Goal: Check status: Check status

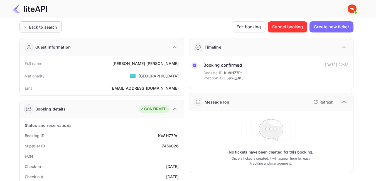
click at [37, 31] on div "Back to search" at bounding box center [40, 26] width 42 height 11
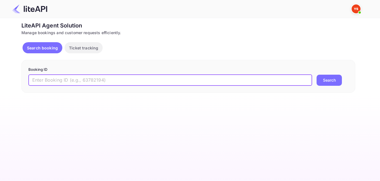
paste input "8300686"
type input "8300686"
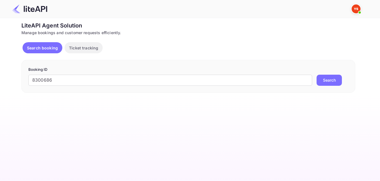
click at [316, 84] on button "Search" at bounding box center [328, 80] width 25 height 11
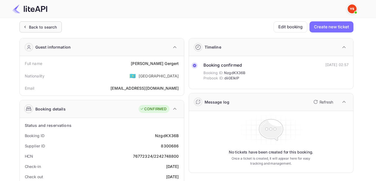
click at [36, 29] on div "Back to search" at bounding box center [43, 27] width 28 height 6
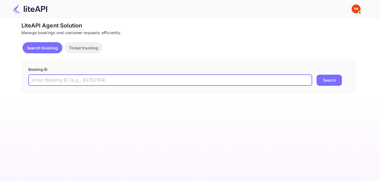
paste input "8498375"
type input "8498375"
click at [323, 83] on button "Search" at bounding box center [328, 80] width 25 height 11
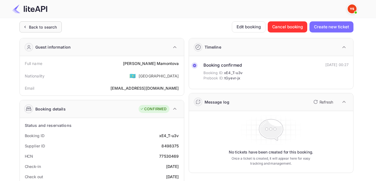
click at [47, 28] on div "Back to search" at bounding box center [43, 27] width 28 height 6
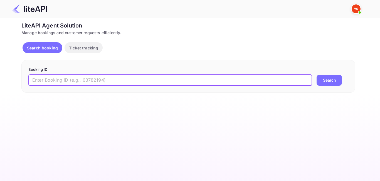
paste input "8357613"
type input "8357613"
click at [328, 84] on button "Search" at bounding box center [328, 80] width 25 height 11
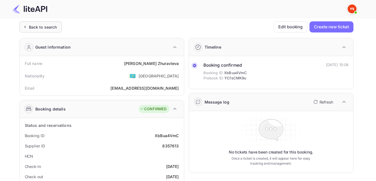
click at [32, 31] on div "Back to search" at bounding box center [40, 26] width 42 height 11
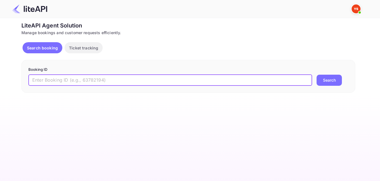
paste input "8808268"
type input "8808268"
click at [331, 78] on button "Search" at bounding box center [328, 80] width 25 height 11
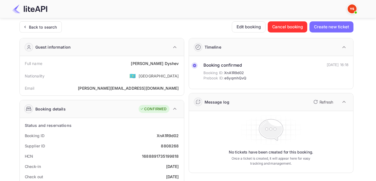
scroll to position [28, 0]
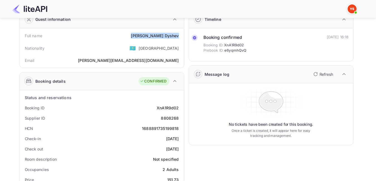
drag, startPoint x: 145, startPoint y: 35, endPoint x: 178, endPoint y: 35, distance: 33.1
click at [178, 35] on div "[PERSON_NAME]" at bounding box center [155, 36] width 48 height 6
click at [138, 51] on div "Nationality 🇰🇿 [DEMOGRAPHIC_DATA]" at bounding box center [102, 48] width 160 height 14
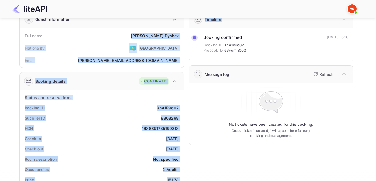
drag, startPoint x: 146, startPoint y: 35, endPoint x: 192, endPoint y: 34, distance: 45.3
click at [176, 36] on div "[PERSON_NAME]" at bounding box center [155, 36] width 48 height 6
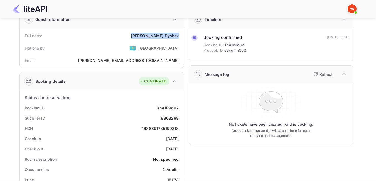
drag, startPoint x: 179, startPoint y: 37, endPoint x: 145, endPoint y: 34, distance: 34.3
click at [145, 34] on div "Full name [PERSON_NAME]" at bounding box center [102, 36] width 160 height 10
copy div "[PERSON_NAME]"
click at [153, 107] on div "Booking ID XnA1R9d02" at bounding box center [102, 108] width 160 height 10
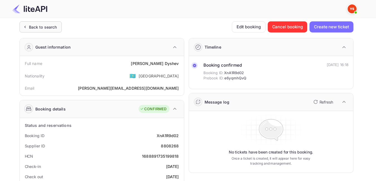
click at [23, 26] on icon at bounding box center [25, 27] width 6 height 6
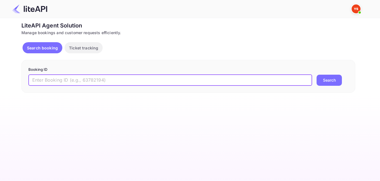
paste input "7792138"
type input "7792138"
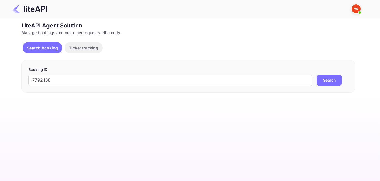
click at [326, 77] on button "Search" at bounding box center [328, 80] width 25 height 11
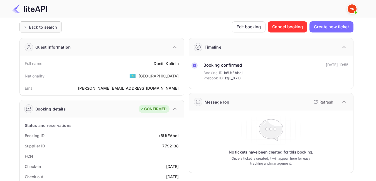
click at [39, 32] on div "Back to search" at bounding box center [40, 26] width 42 height 11
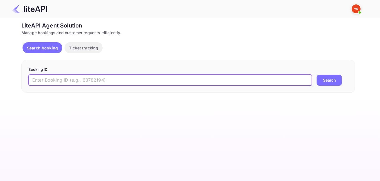
paste input "8651434"
type input "8651434"
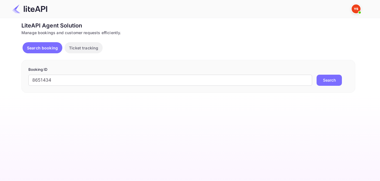
click at [322, 80] on button "Search" at bounding box center [328, 80] width 25 height 11
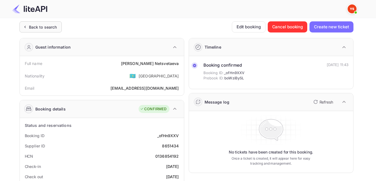
click at [31, 23] on div "Back to search" at bounding box center [40, 26] width 42 height 11
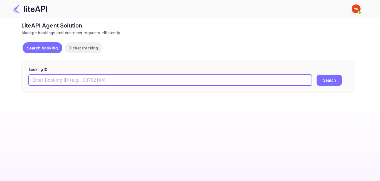
paste input "8726129"
click at [34, 83] on input "8726129" at bounding box center [170, 80] width 284 height 11
type input "8726129"
click at [332, 81] on button "Search" at bounding box center [328, 80] width 25 height 11
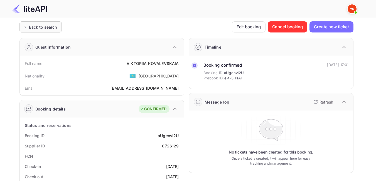
click at [32, 27] on div "Back to search" at bounding box center [43, 27] width 28 height 6
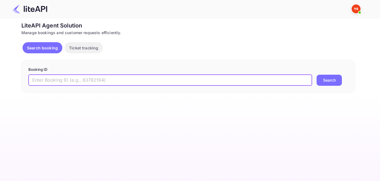
paste input "8367136"
click at [35, 80] on input "8367136" at bounding box center [170, 80] width 284 height 11
type input "8367136"
click at [332, 85] on button "Search" at bounding box center [328, 80] width 25 height 11
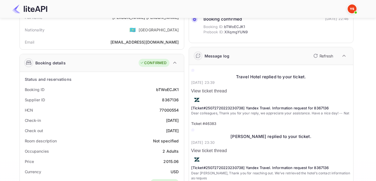
scroll to position [56, 0]
